Goal: Transaction & Acquisition: Download file/media

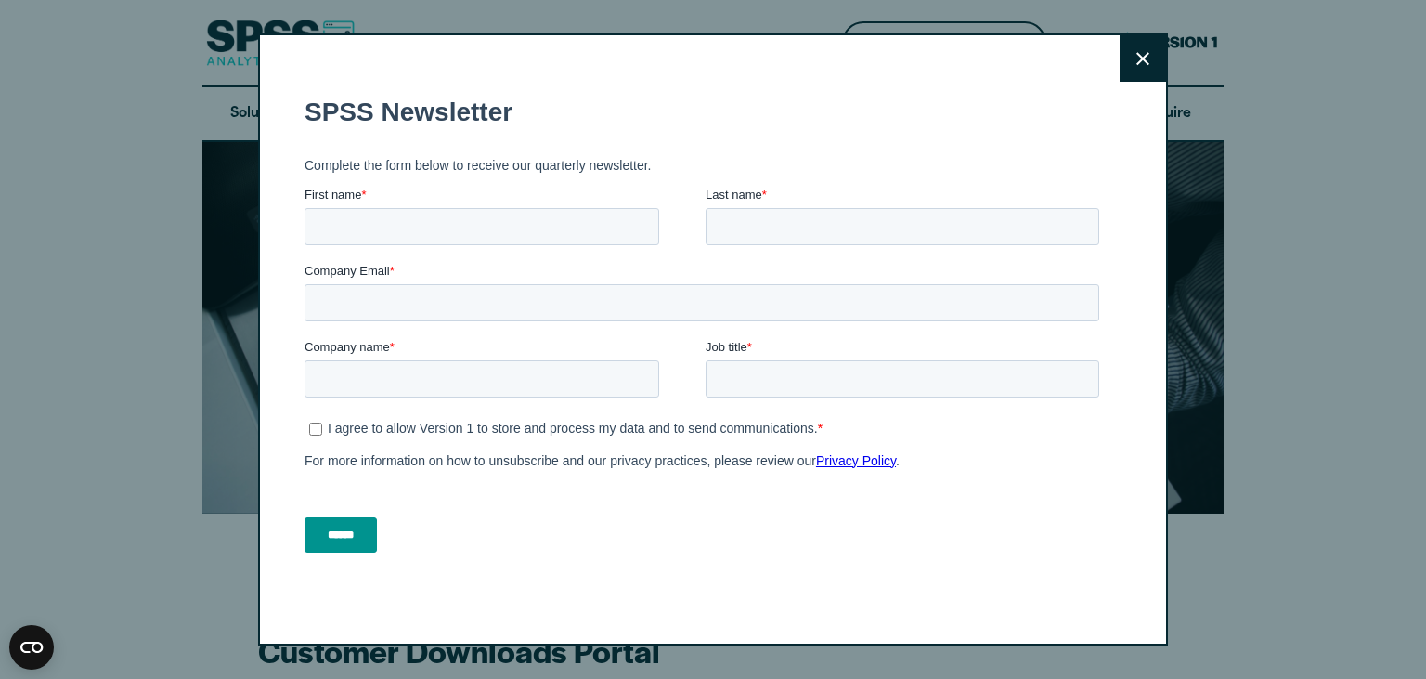
click at [1146, 59] on icon at bounding box center [1143, 59] width 13 height 14
click at [1152, 51] on button "Close" at bounding box center [1143, 58] width 46 height 46
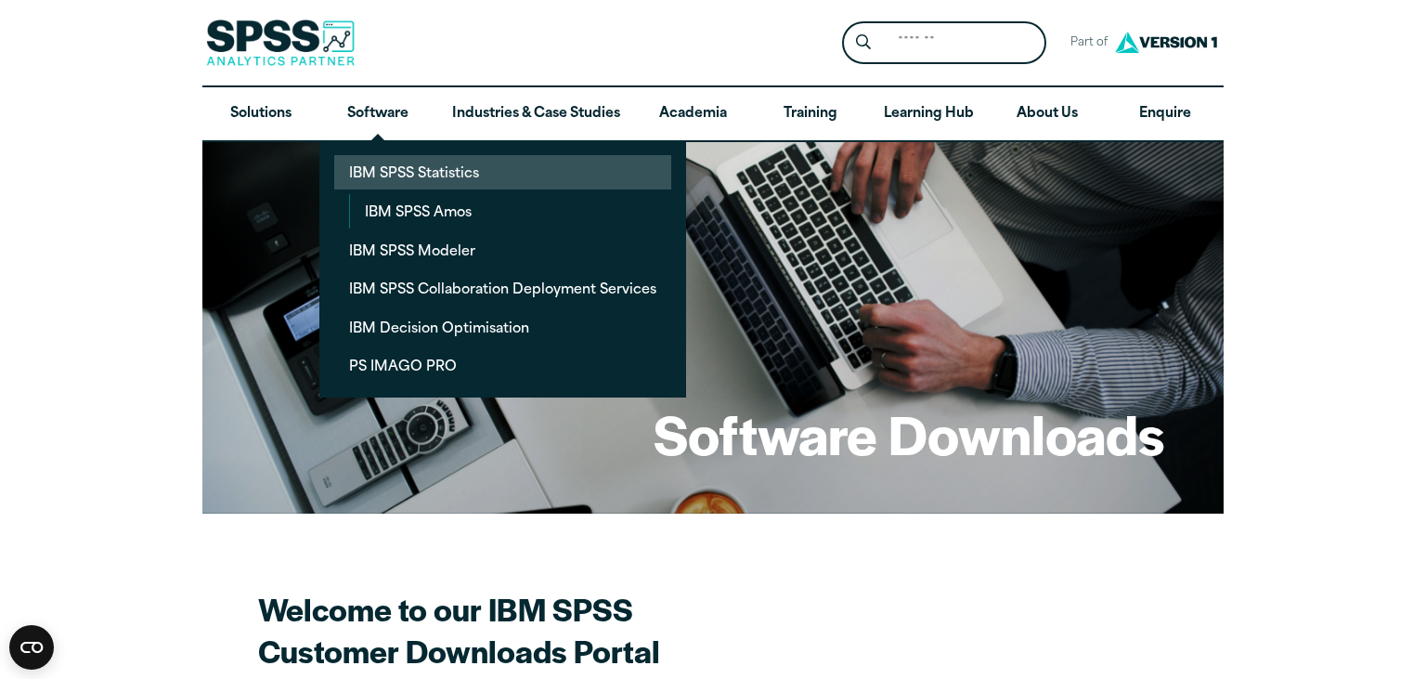
click at [421, 174] on link "IBM SPSS Statistics" at bounding box center [502, 172] width 337 height 34
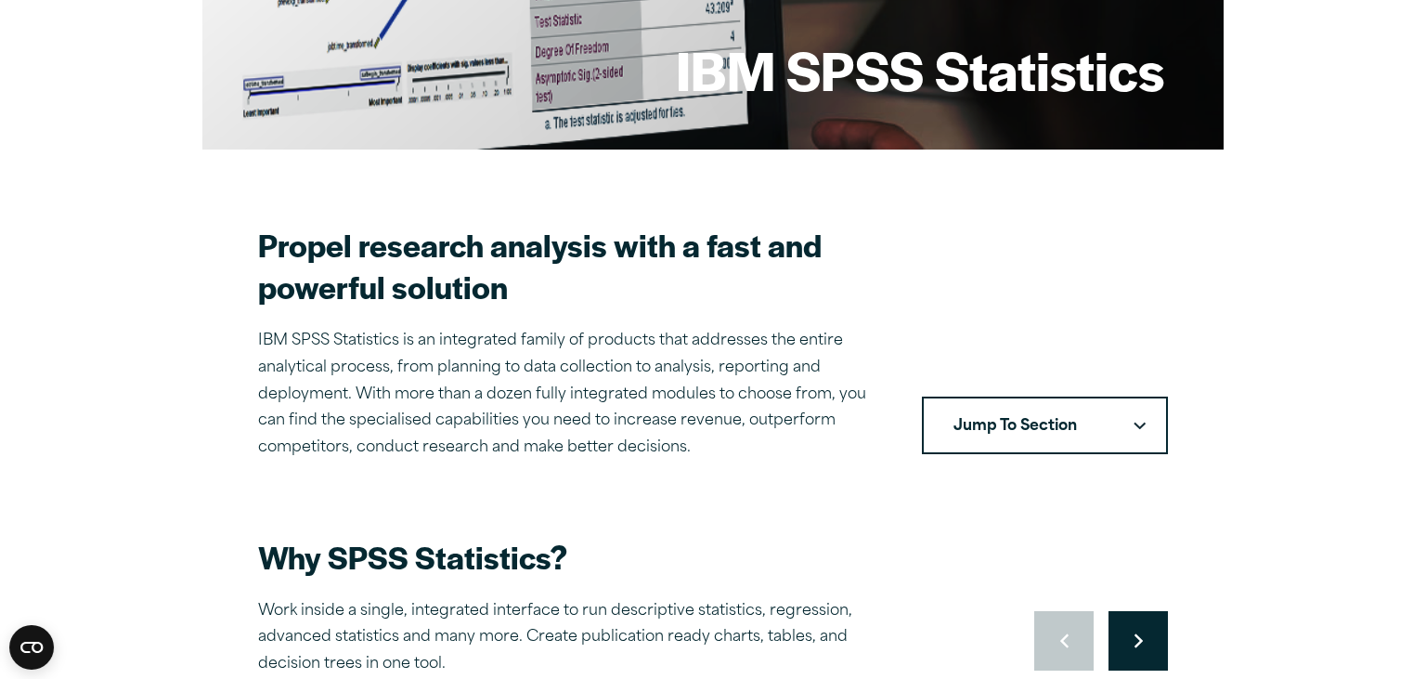
scroll to position [392, 0]
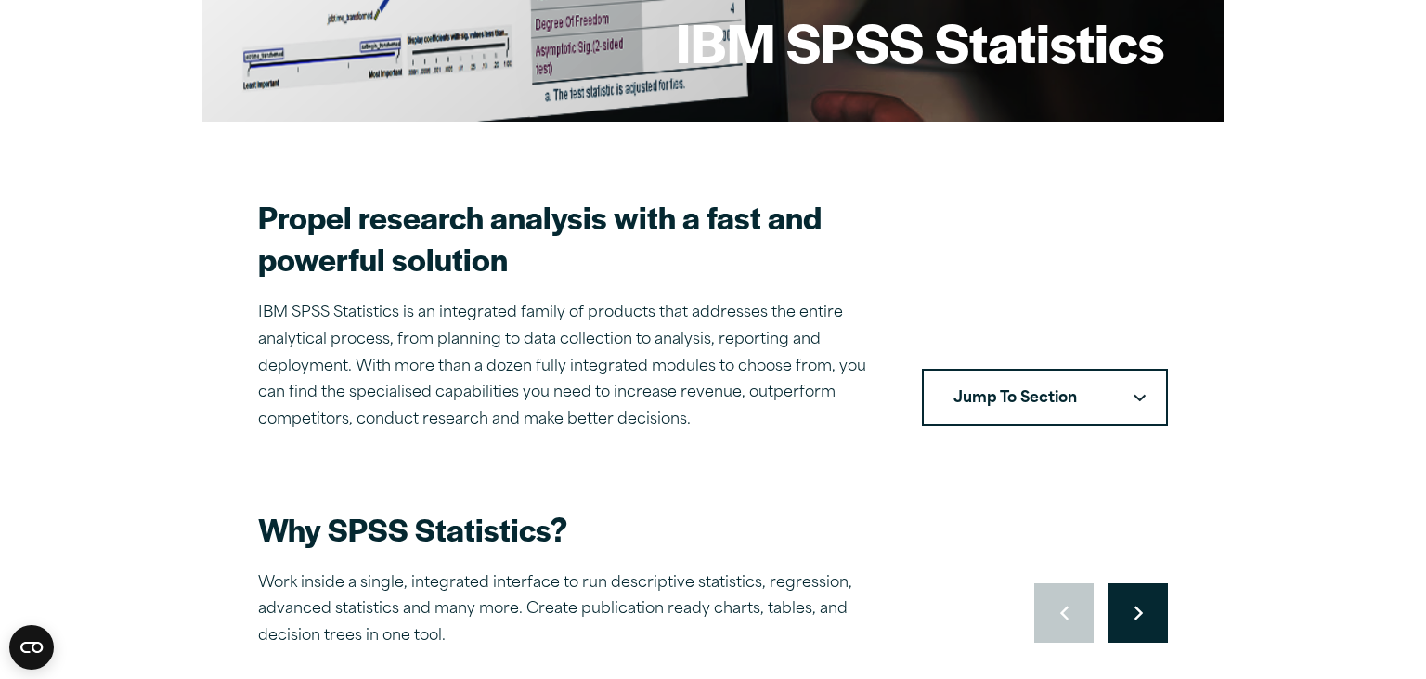
click at [1099, 408] on button "Jump To Section" at bounding box center [1045, 398] width 246 height 58
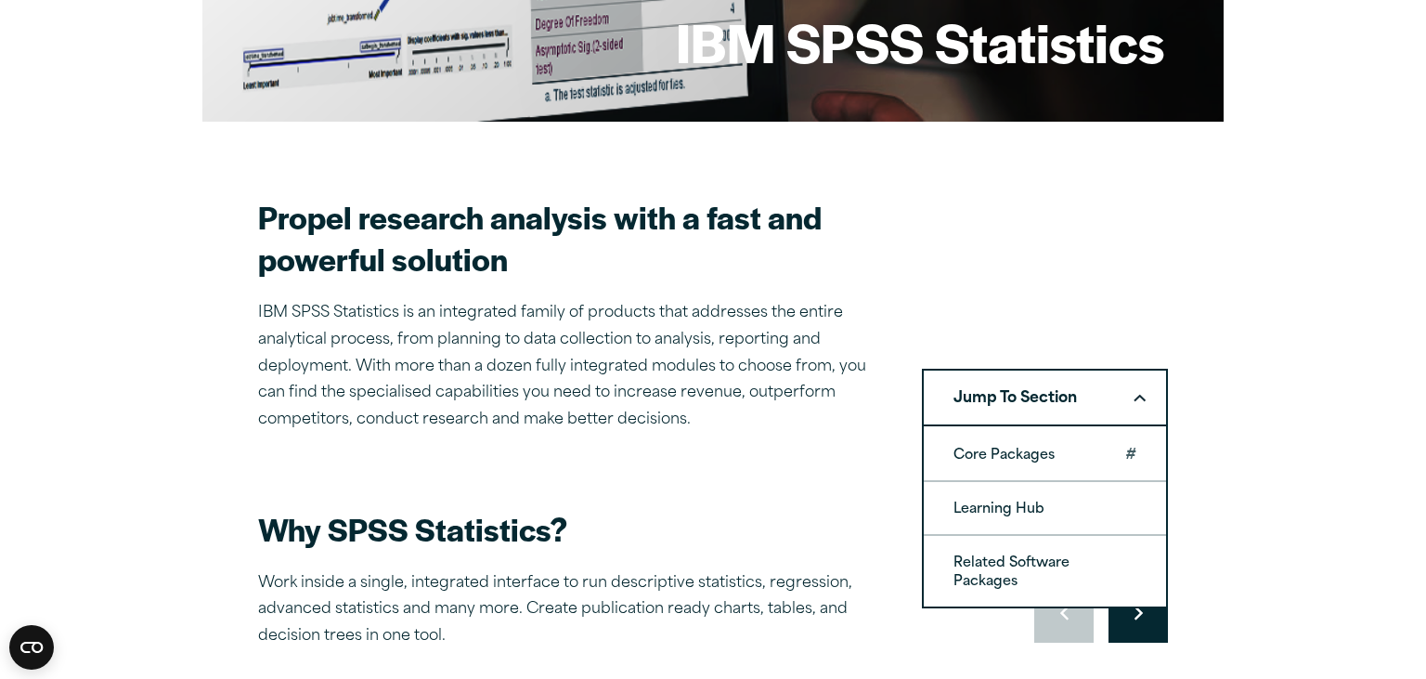
click at [1032, 444] on link "Core Packages" at bounding box center [1045, 454] width 242 height 52
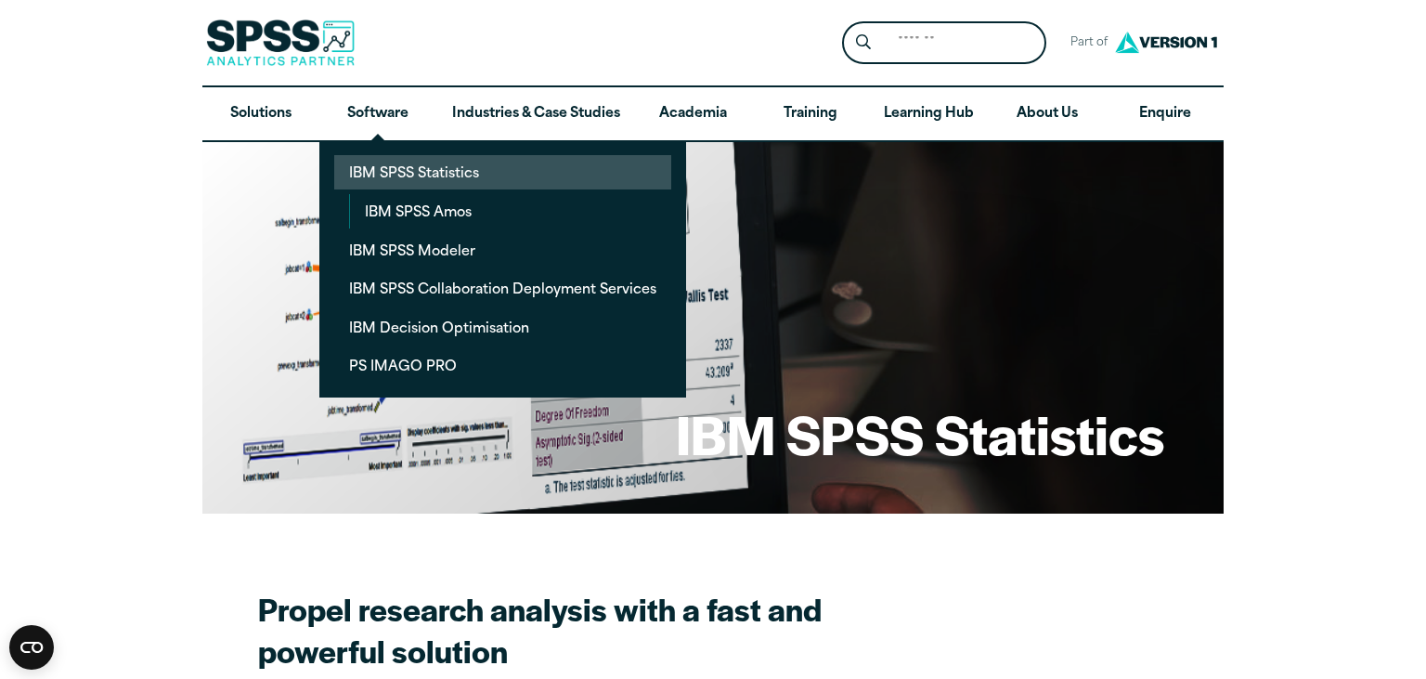
click at [407, 169] on link "IBM SPSS Statistics" at bounding box center [502, 172] width 337 height 34
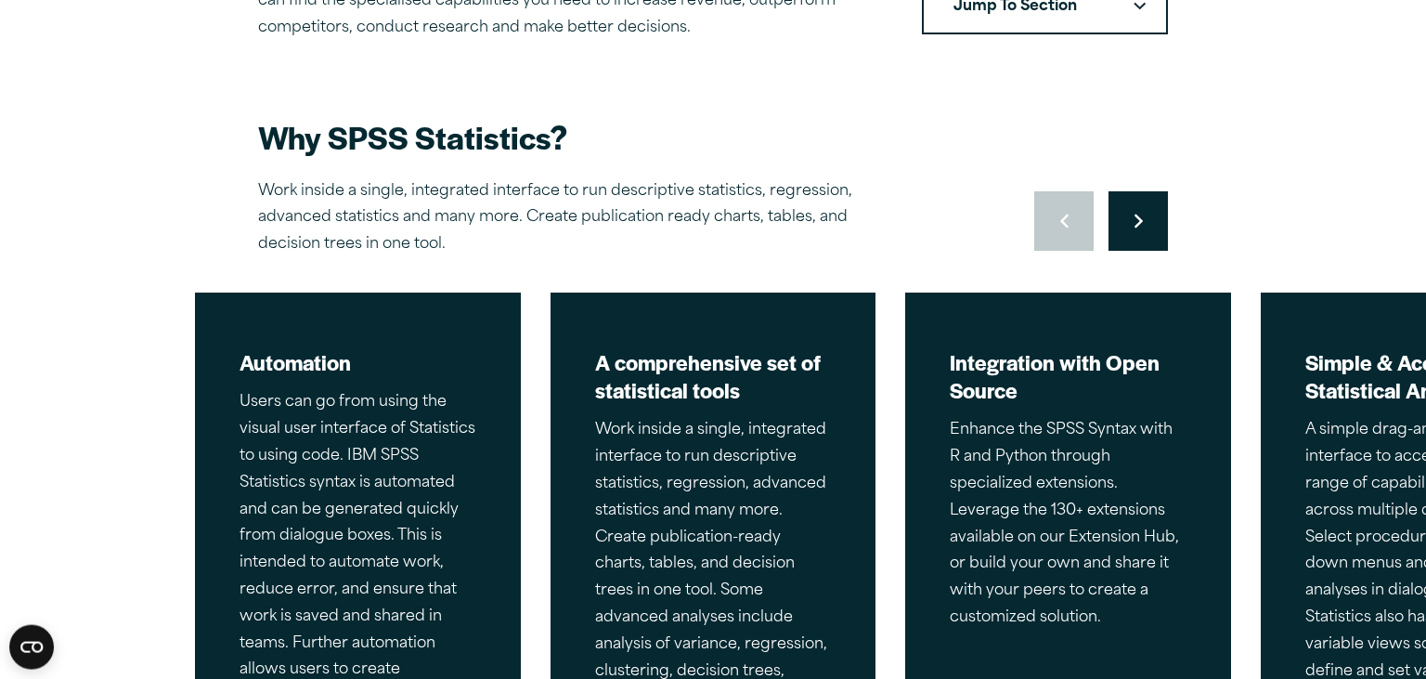
scroll to position [784, 0]
click at [1148, 214] on button "Move to next slide" at bounding box center [1138, 220] width 59 height 59
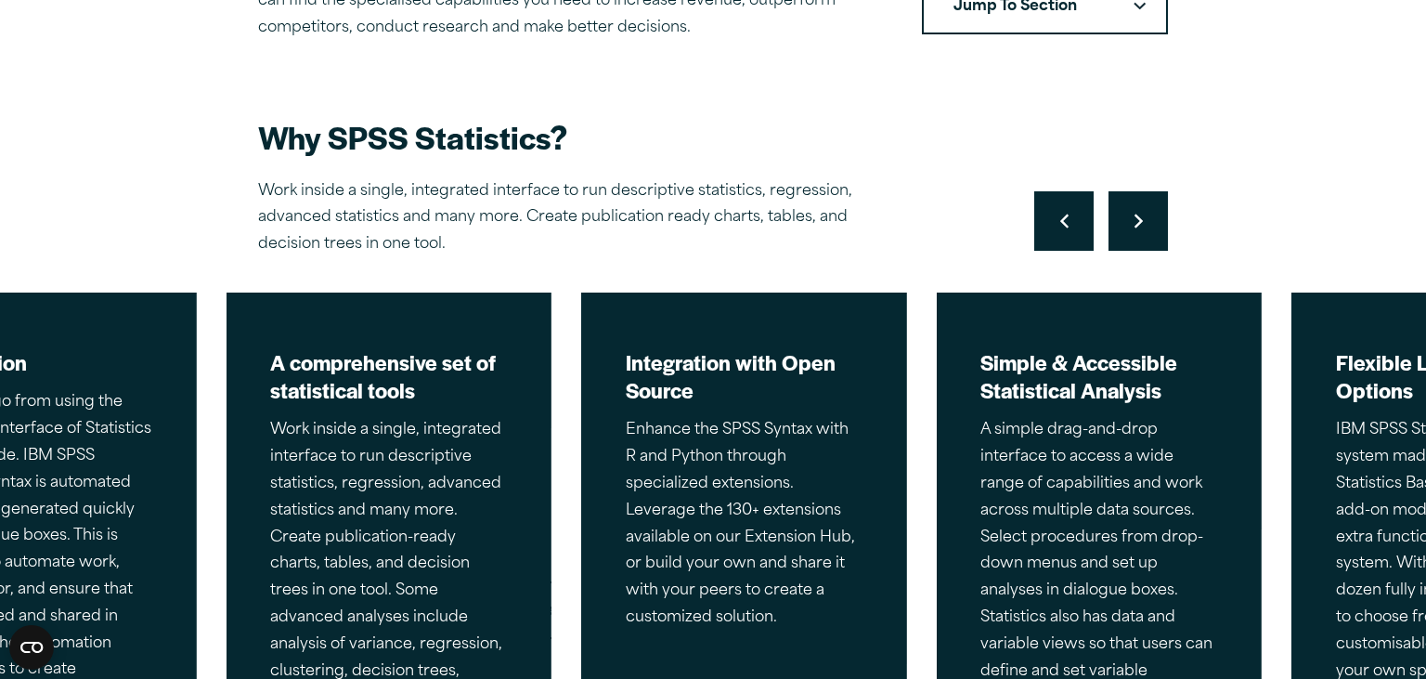
click at [1147, 214] on button "Move to next slide" at bounding box center [1138, 220] width 59 height 59
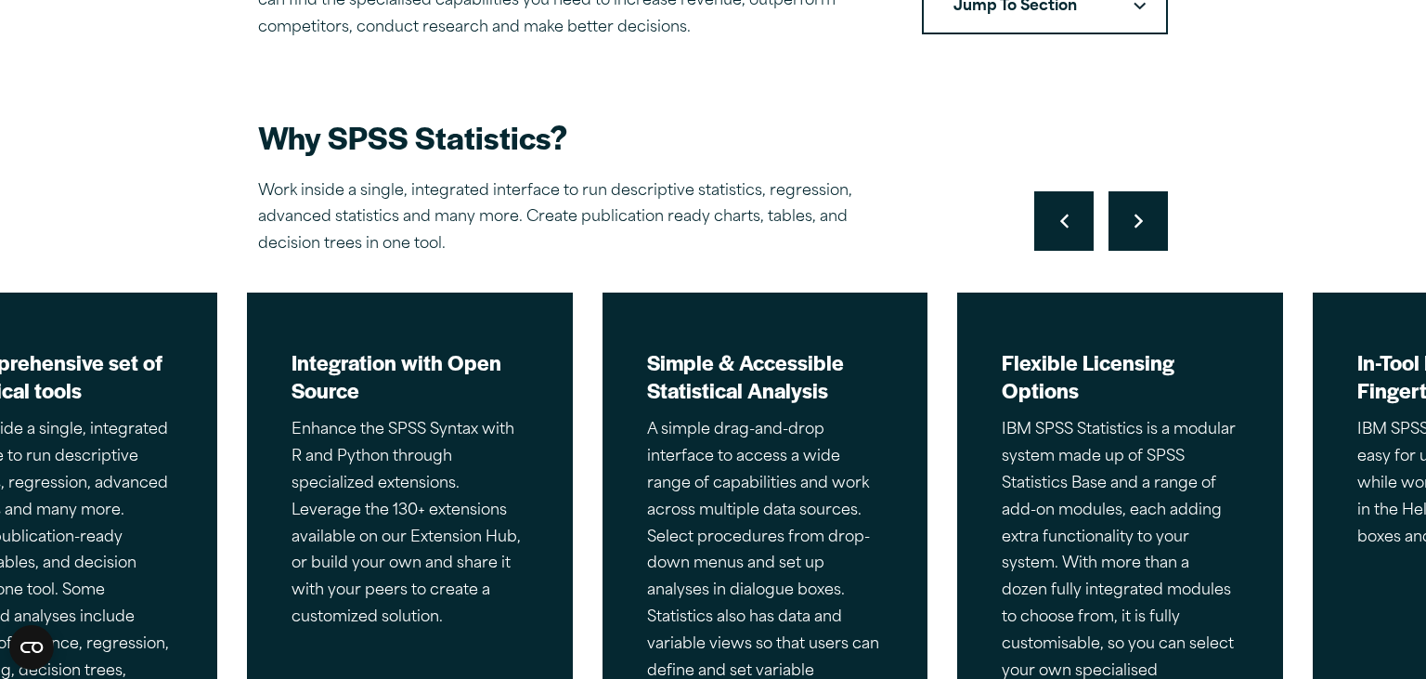
click at [1147, 214] on button "Move to next slide" at bounding box center [1138, 220] width 59 height 59
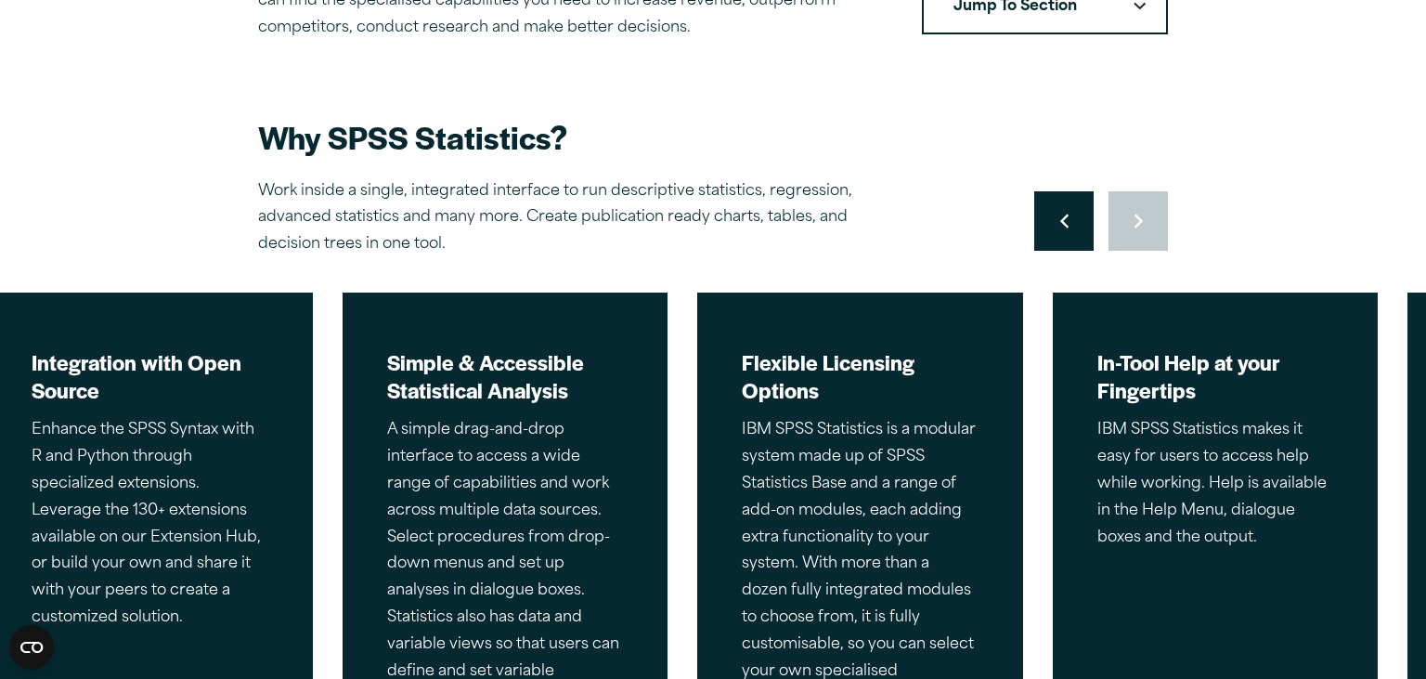
click at [1147, 214] on div "Move to previous slide Move to next slide" at bounding box center [1101, 220] width 134 height 59
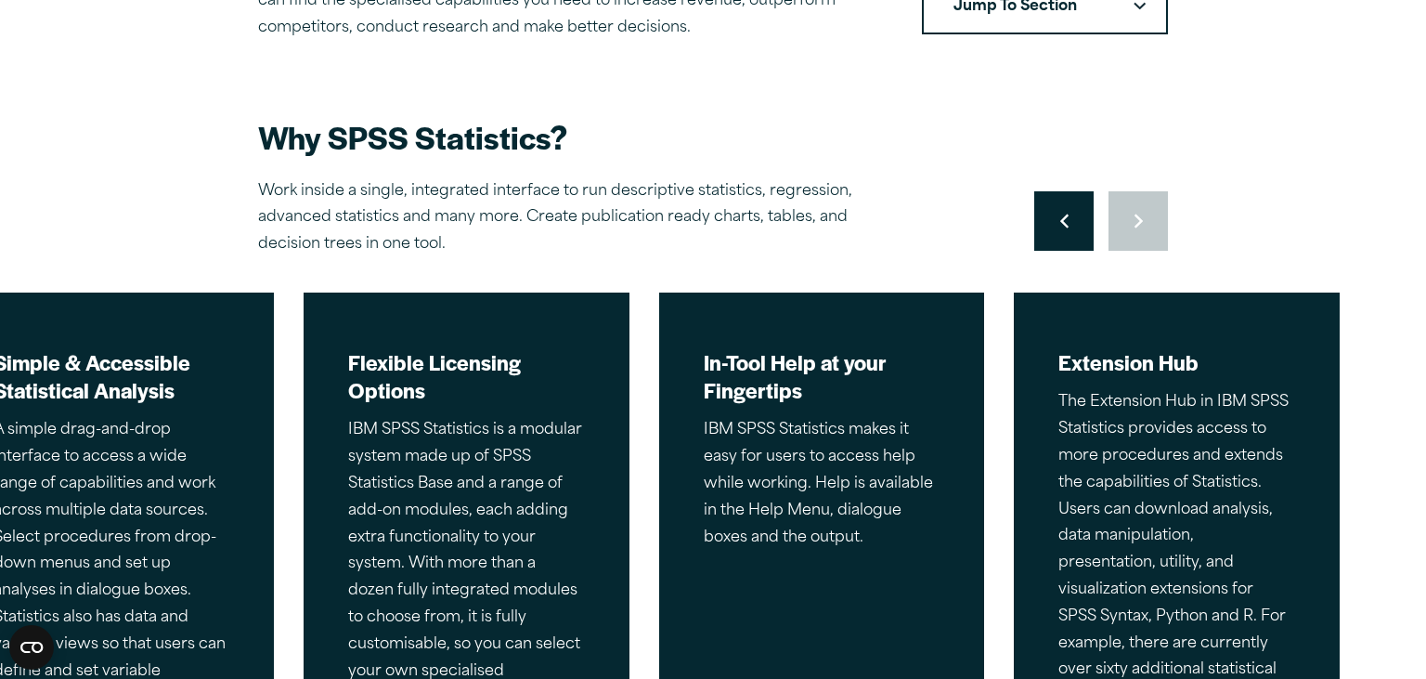
click at [1147, 214] on div "Move to previous slide Move to next slide" at bounding box center [1101, 220] width 134 height 59
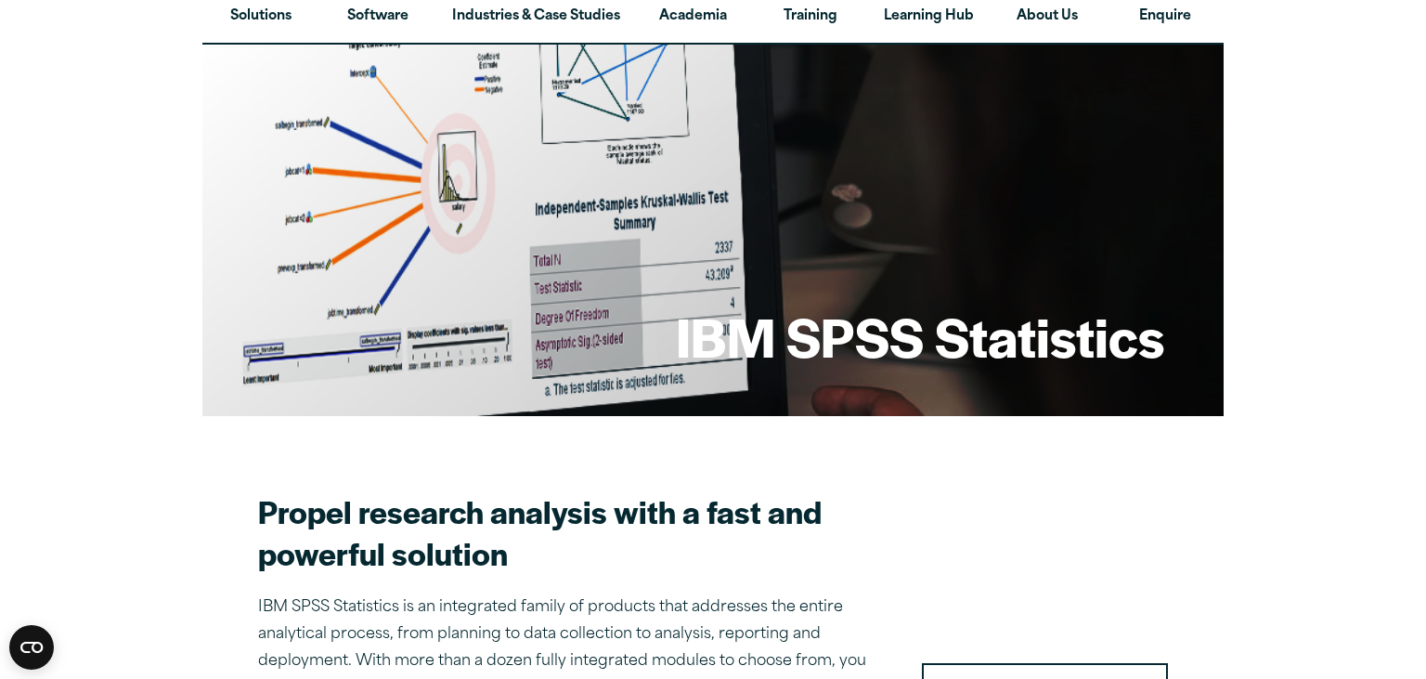
scroll to position [0, 0]
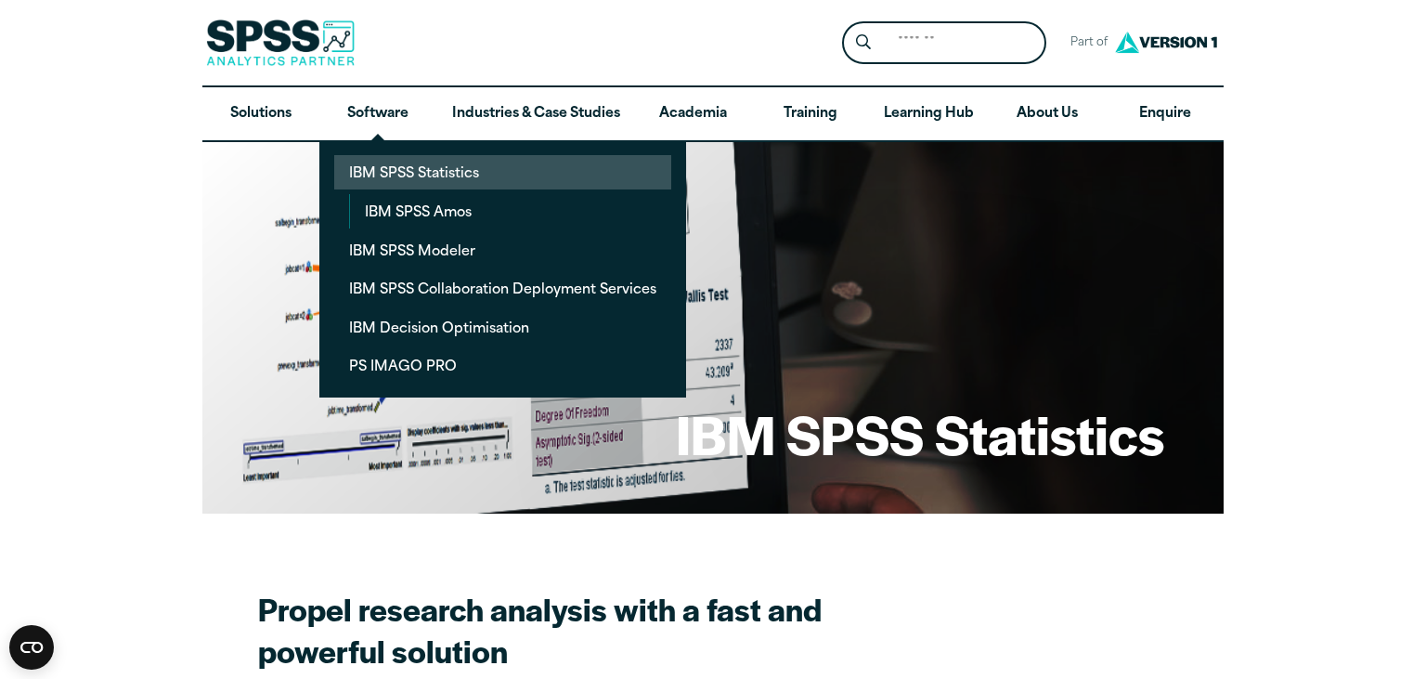
click at [399, 171] on link "IBM SPSS Statistics" at bounding box center [502, 172] width 337 height 34
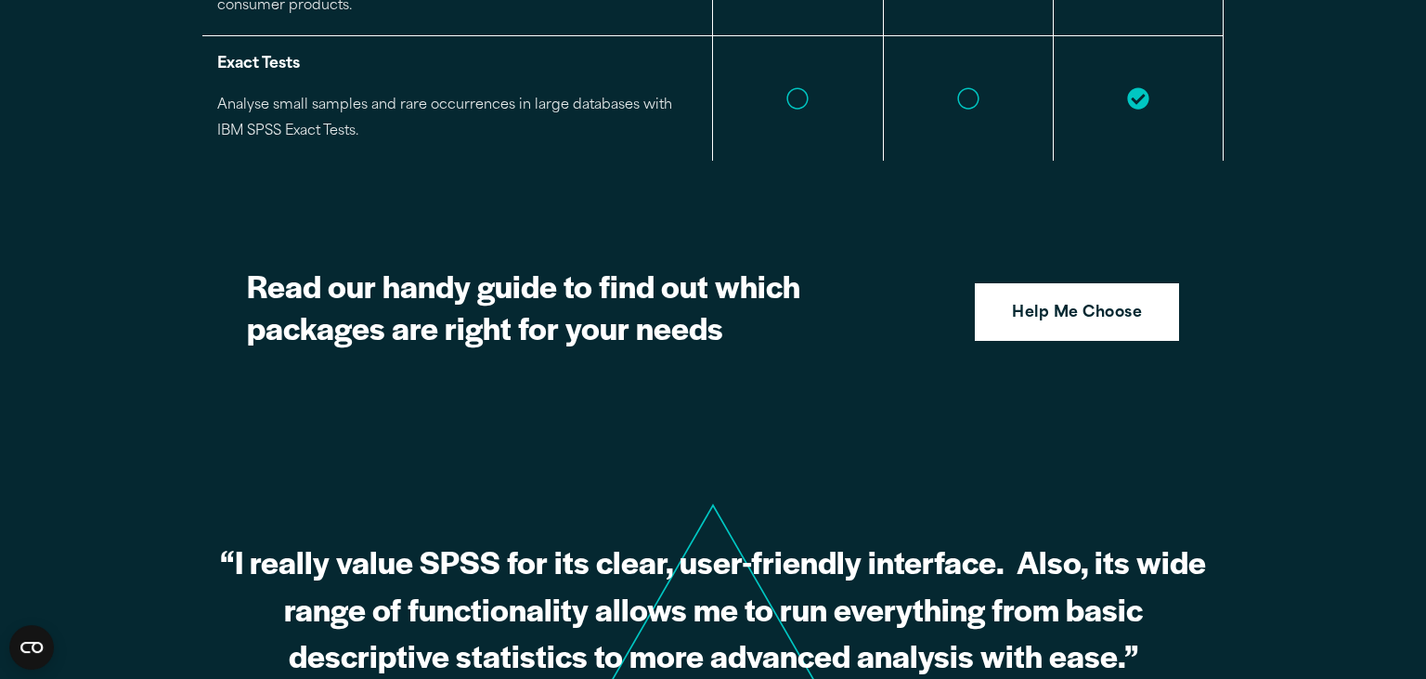
scroll to position [4706, 0]
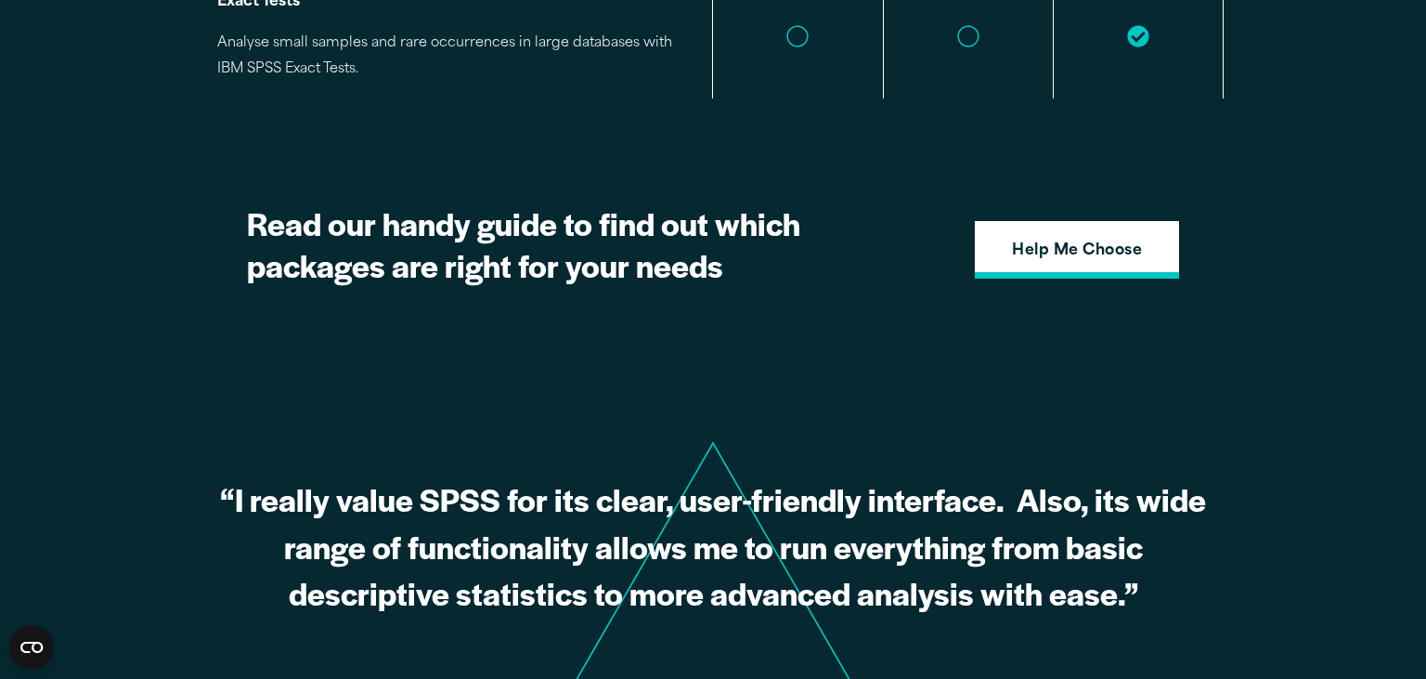
click at [1086, 240] on strong "Help Me Choose" at bounding box center [1077, 252] width 130 height 24
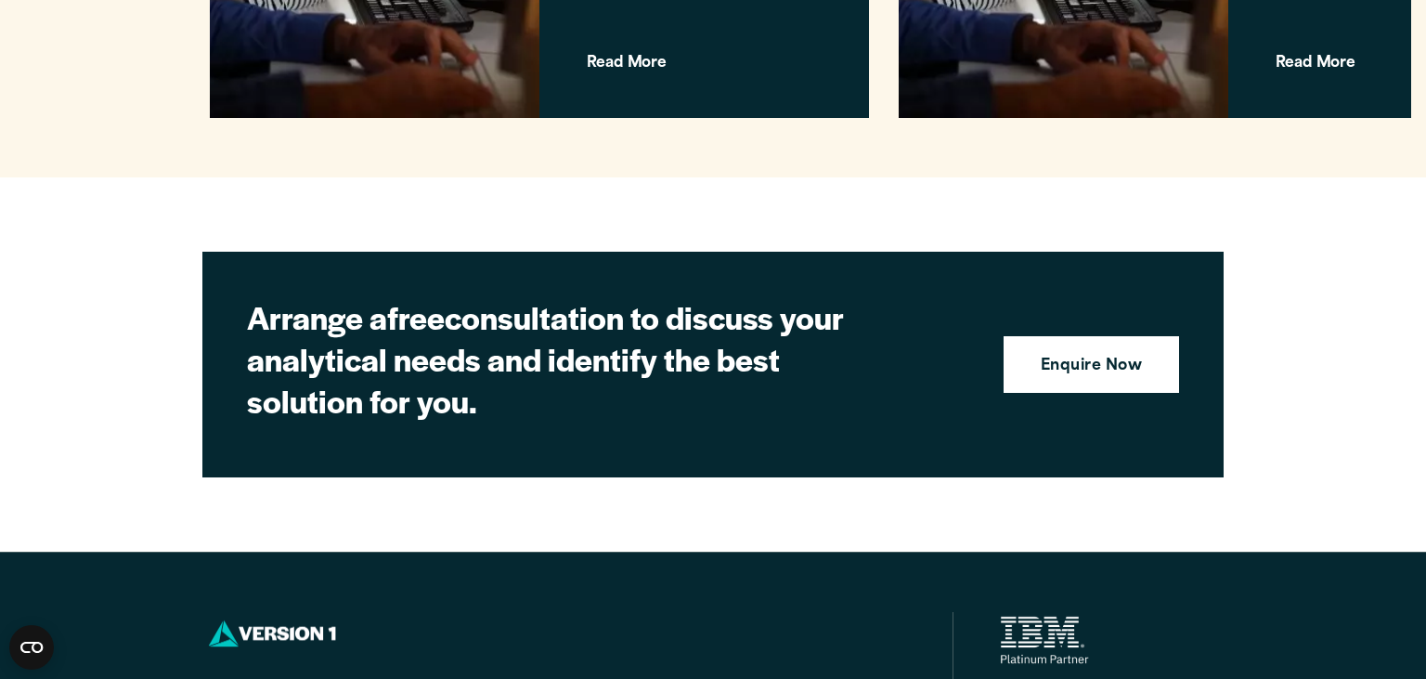
scroll to position [4765, 0]
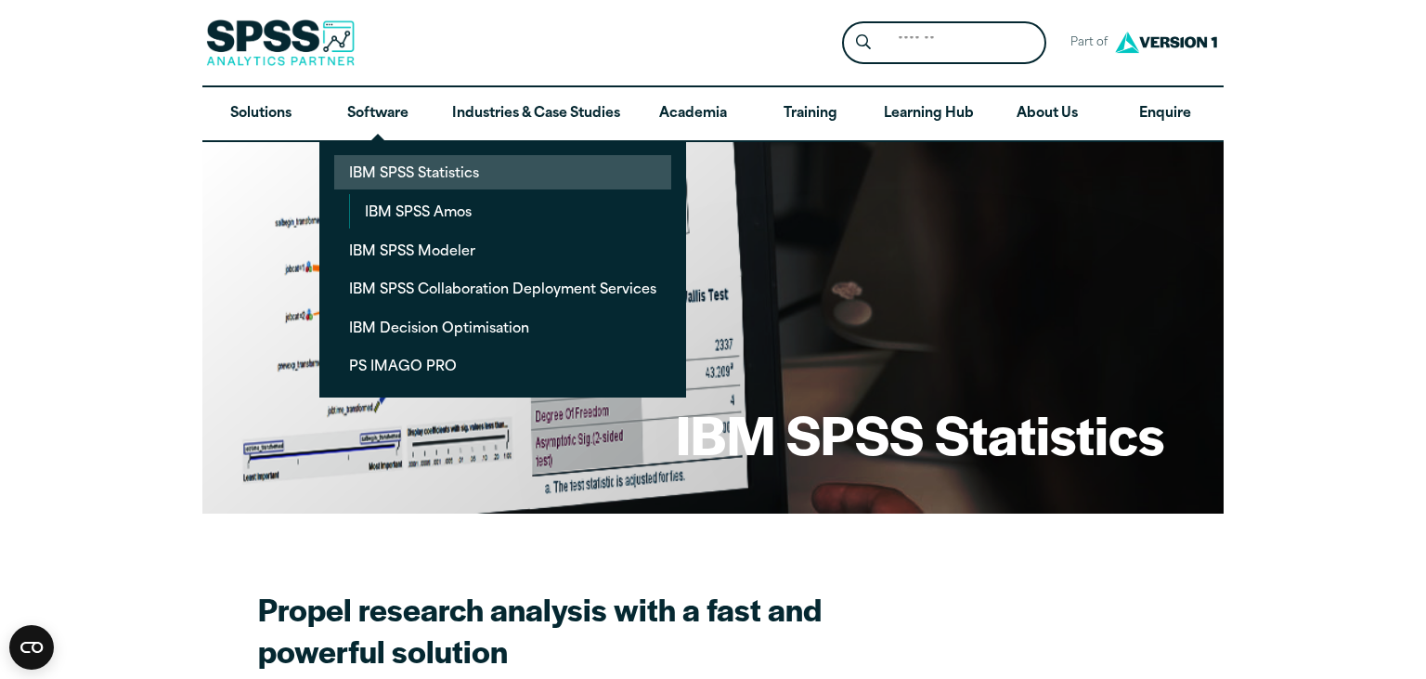
click at [411, 175] on link "IBM SPSS Statistics" at bounding box center [502, 172] width 337 height 34
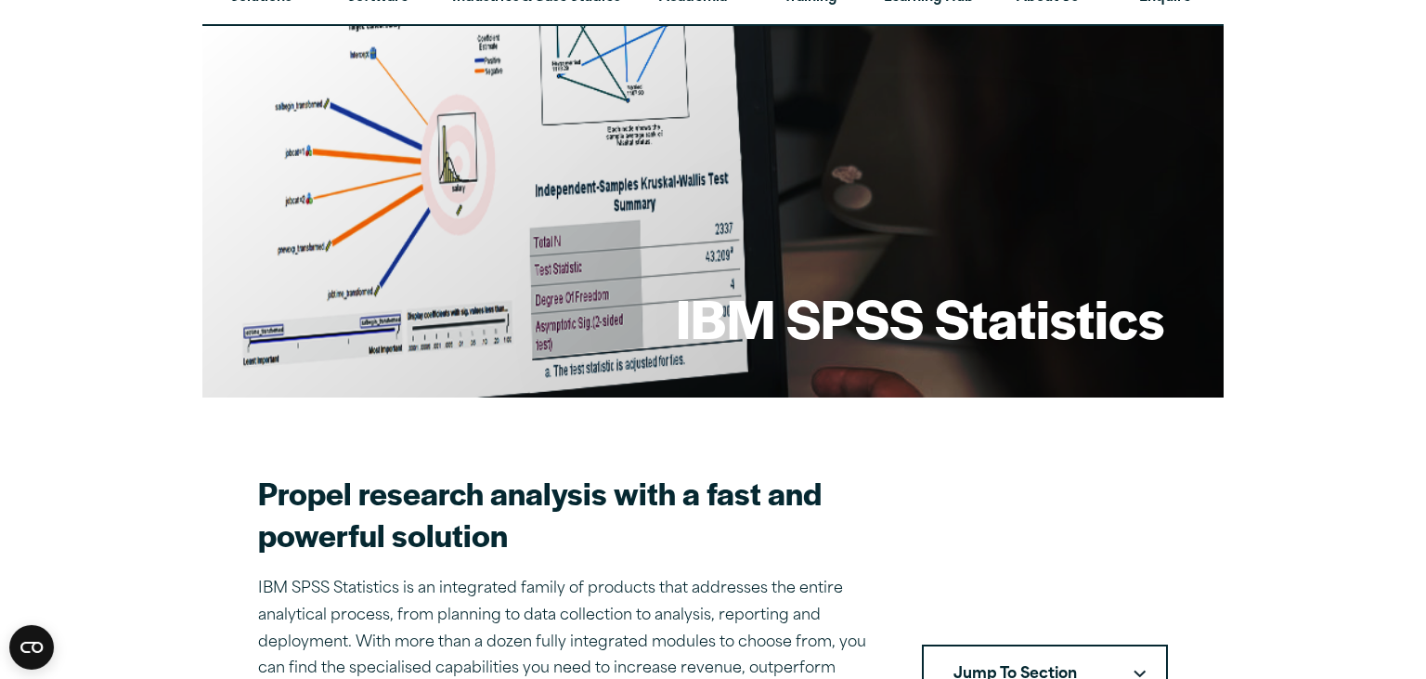
scroll to position [196, 0]
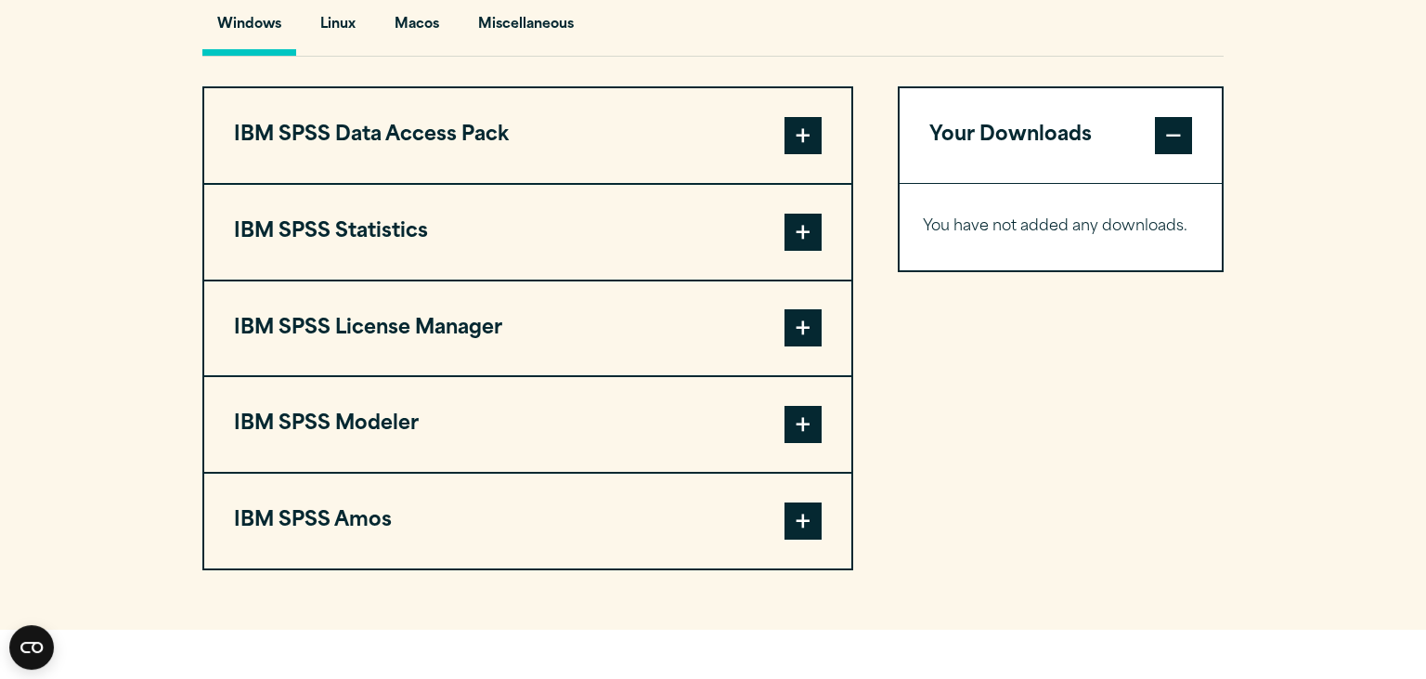
scroll to position [1471, 0]
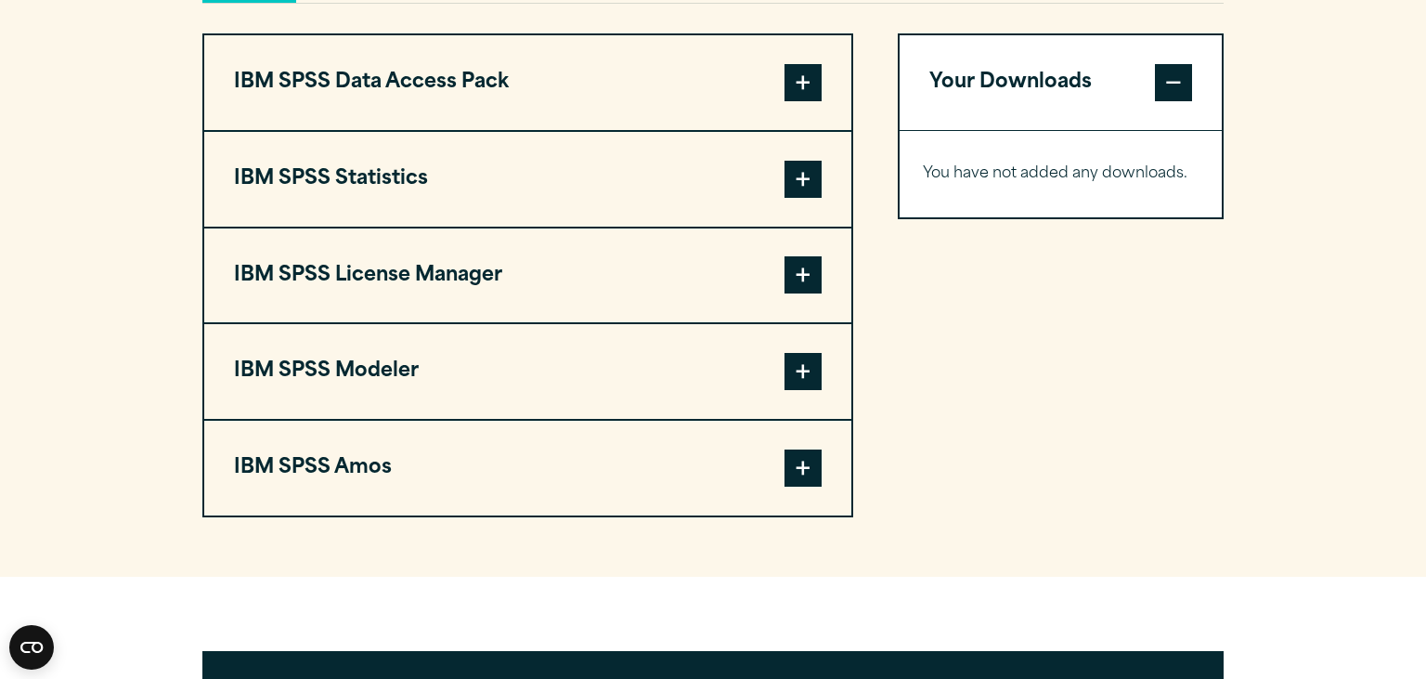
click at [793, 176] on span at bounding box center [803, 179] width 37 height 37
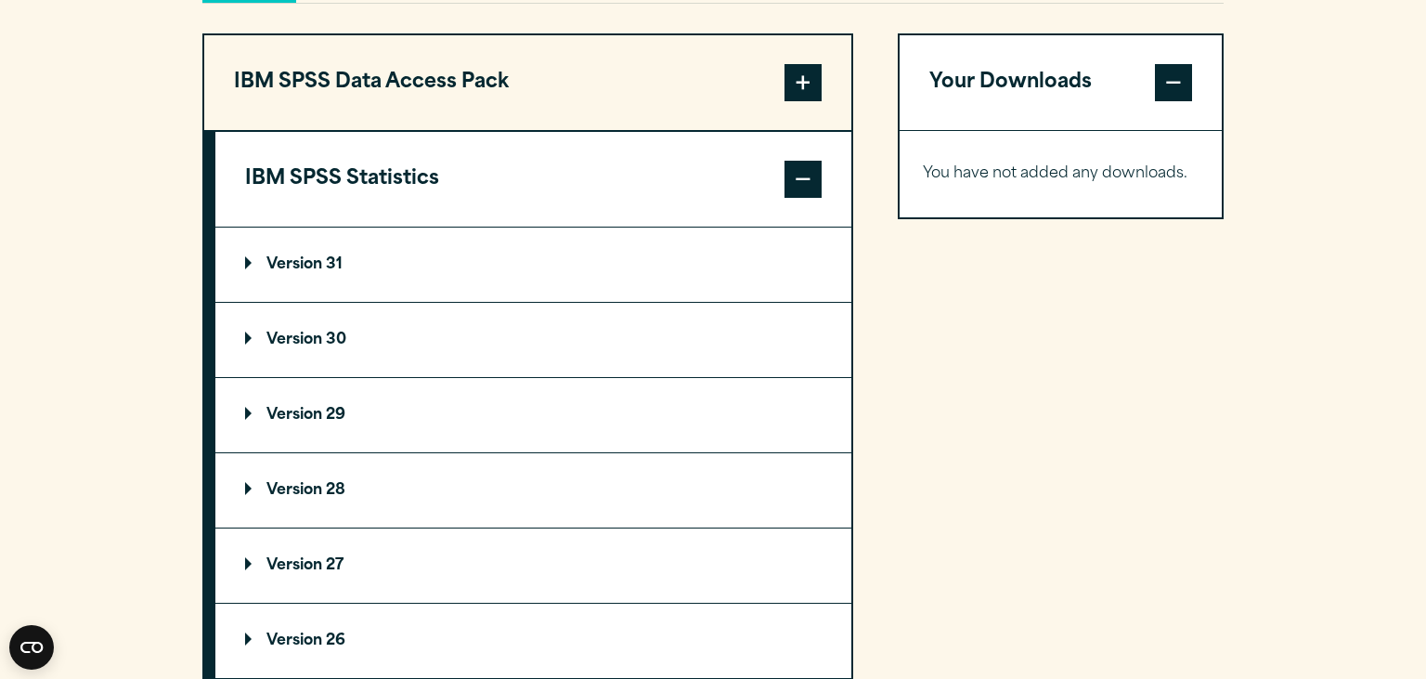
click at [315, 265] on p "Version 31" at bounding box center [294, 264] width 98 height 15
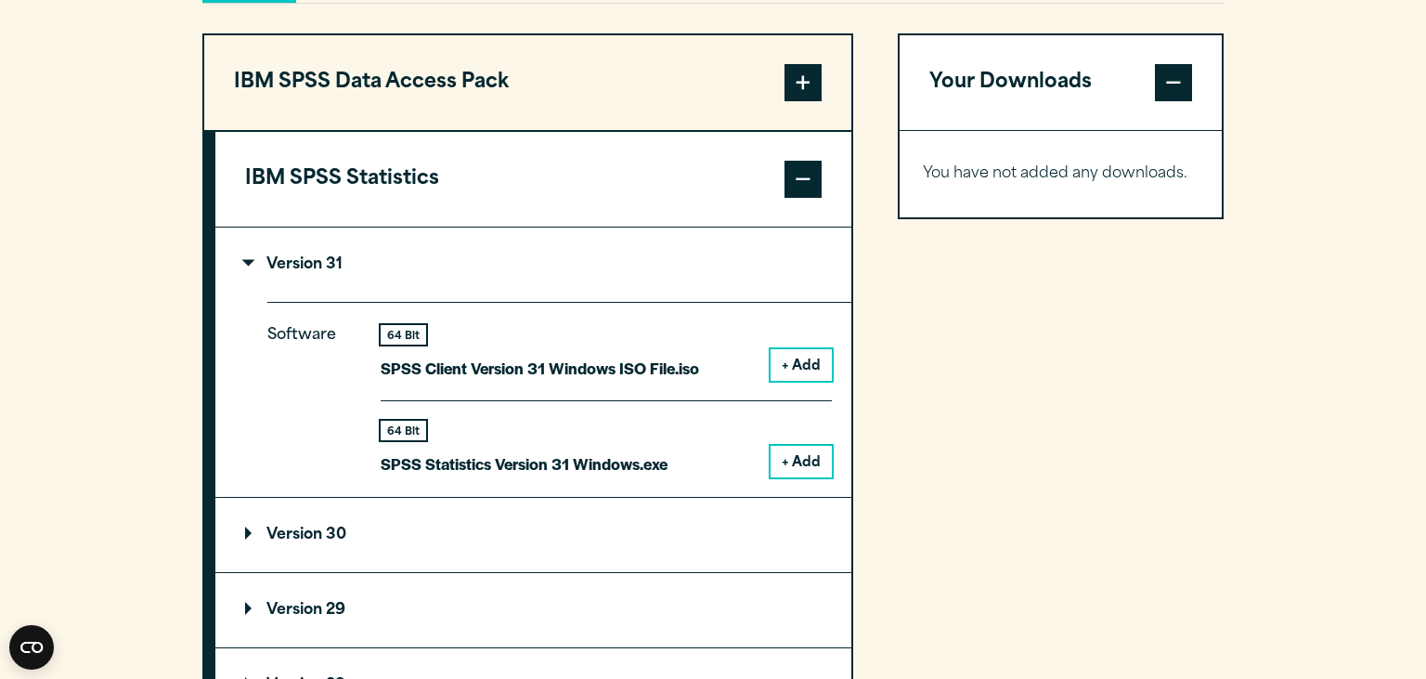
click at [321, 269] on p "Version 31" at bounding box center [294, 264] width 98 height 15
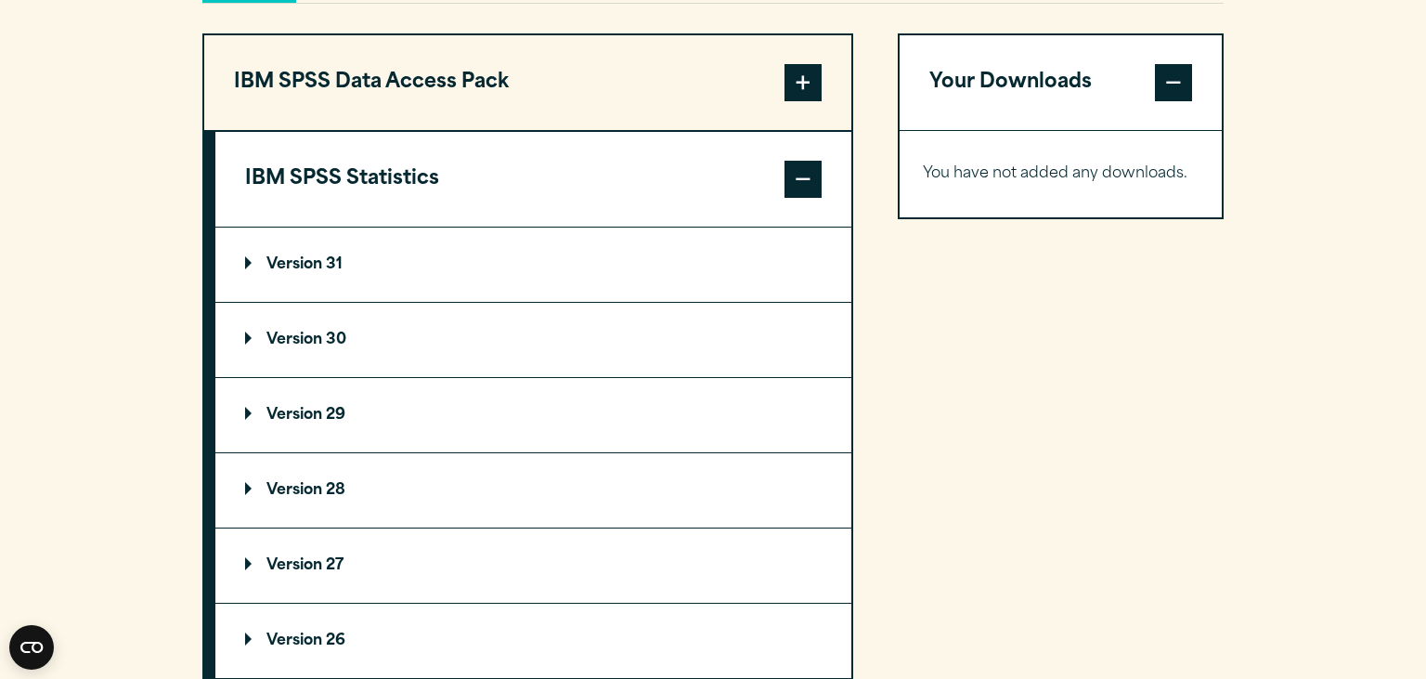
click at [325, 332] on p "Version 30" at bounding box center [295, 339] width 101 height 15
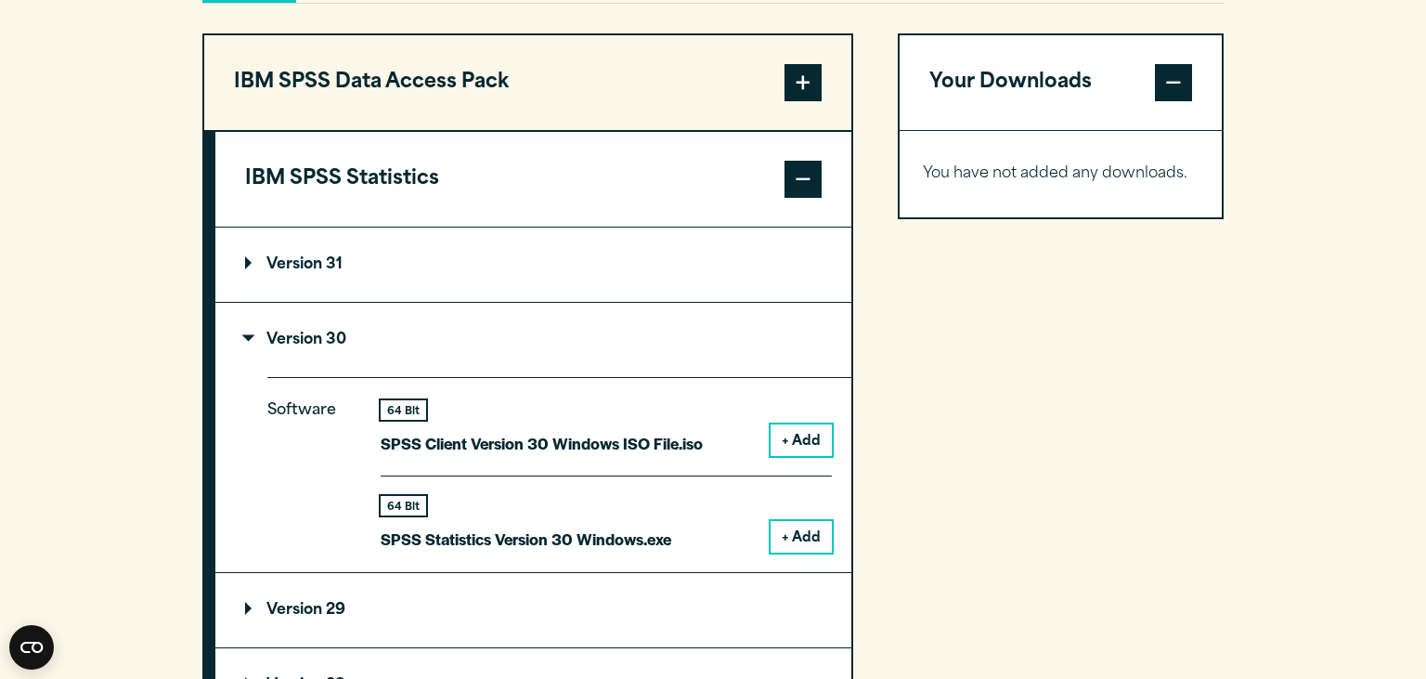
click at [802, 538] on button "+ Add" at bounding box center [801, 537] width 61 height 32
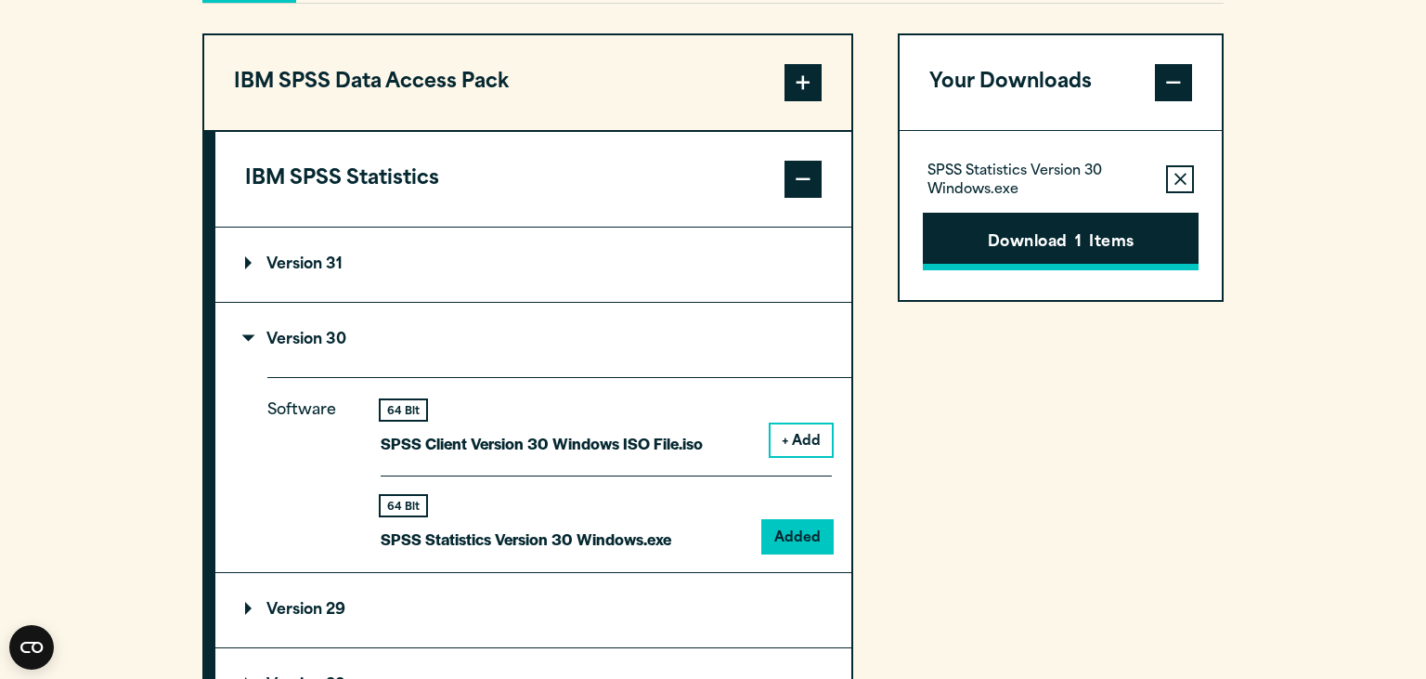
click at [1056, 244] on button "Download 1 Items" at bounding box center [1061, 242] width 276 height 58
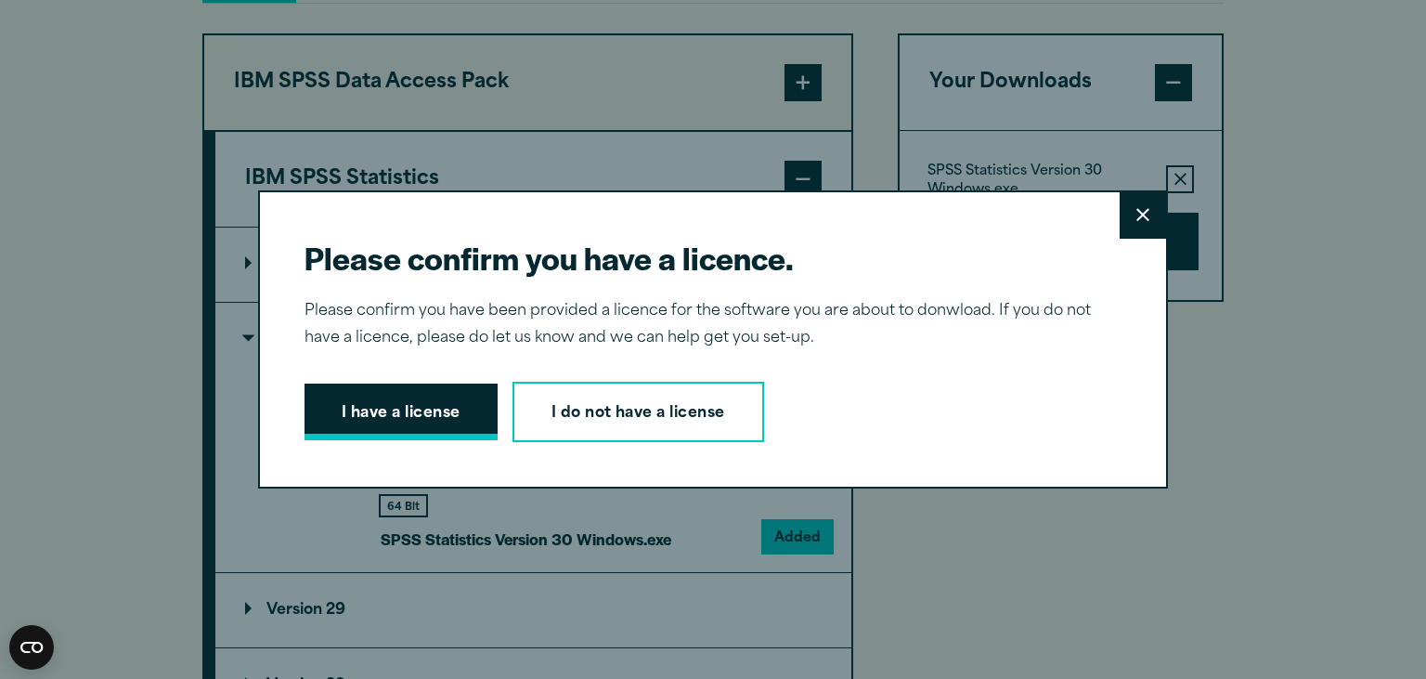
click at [407, 417] on button "I have a license" at bounding box center [401, 413] width 193 height 58
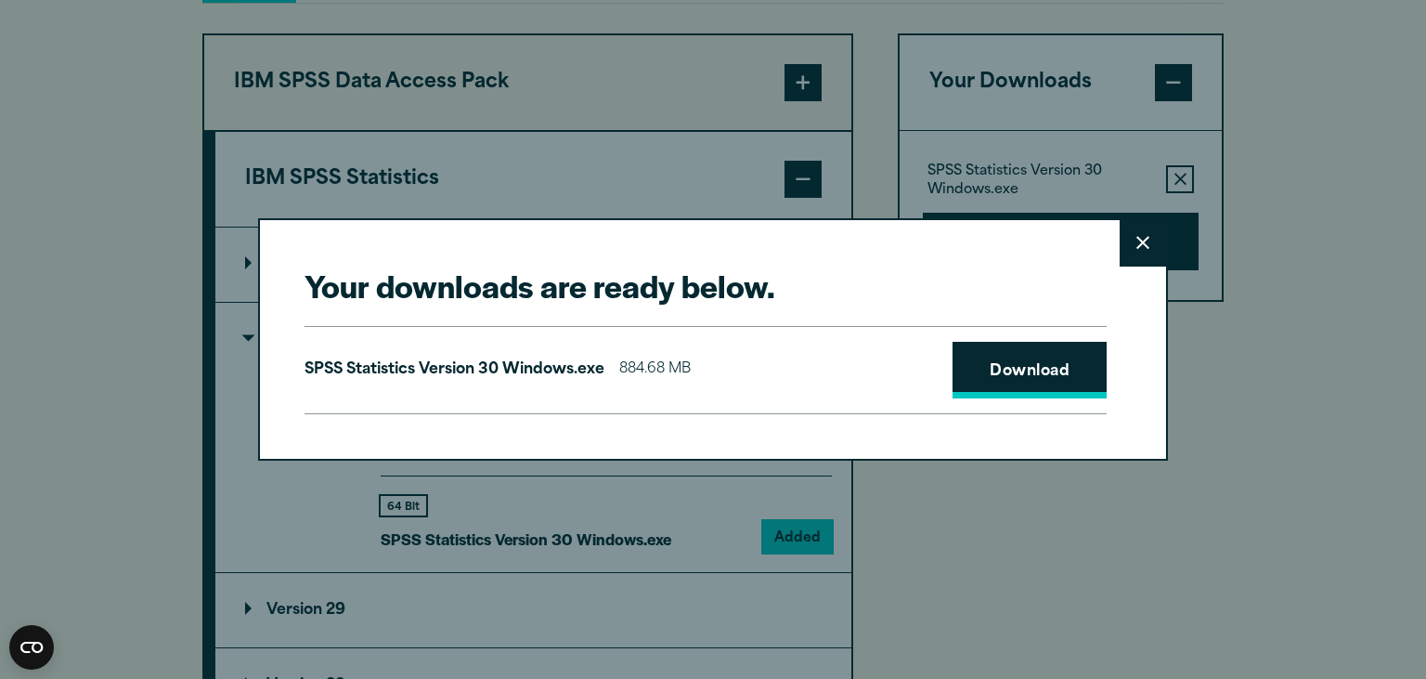
click at [1044, 375] on link "Download" at bounding box center [1030, 371] width 154 height 58
click at [1141, 245] on icon at bounding box center [1143, 243] width 13 height 13
